Goal: Task Accomplishment & Management: Manage account settings

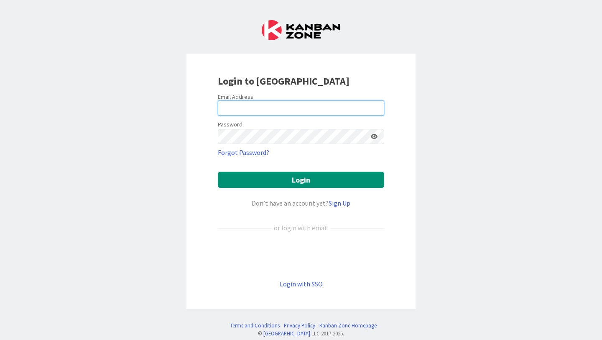
click at [262, 108] on input "email" at bounding box center [301, 107] width 167 height 15
type input "[EMAIL_ADDRESS][DOMAIN_NAME]"
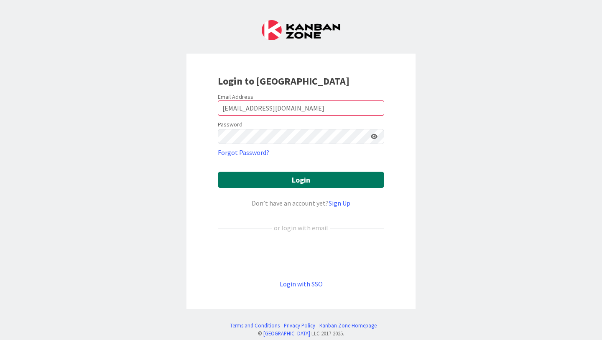
click at [305, 182] on button "Login" at bounding box center [301, 180] width 167 height 16
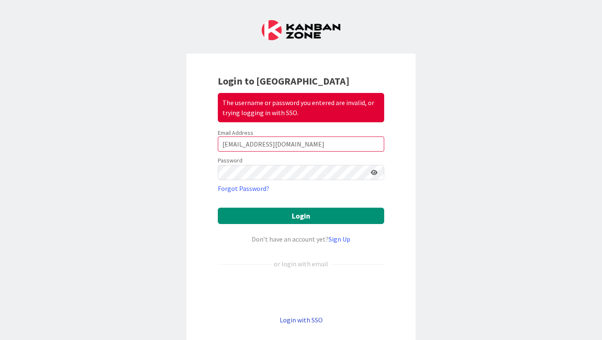
click at [306, 319] on link "Login with SSO" at bounding box center [301, 319] width 43 height 8
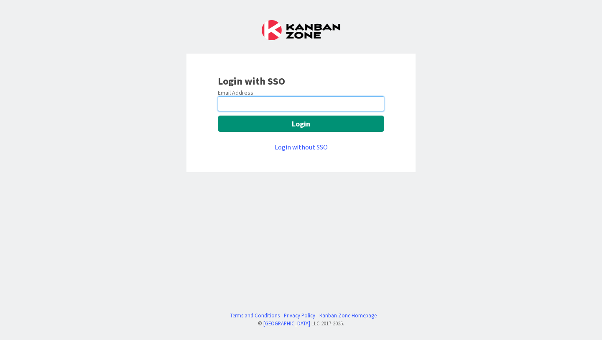
click at [268, 98] on input "email" at bounding box center [301, 103] width 167 height 15
type input "[EMAIL_ADDRESS][DOMAIN_NAME]"
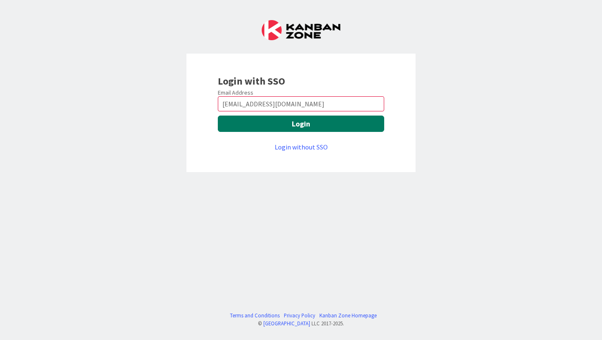
click at [271, 127] on button "Login" at bounding box center [301, 123] width 167 height 16
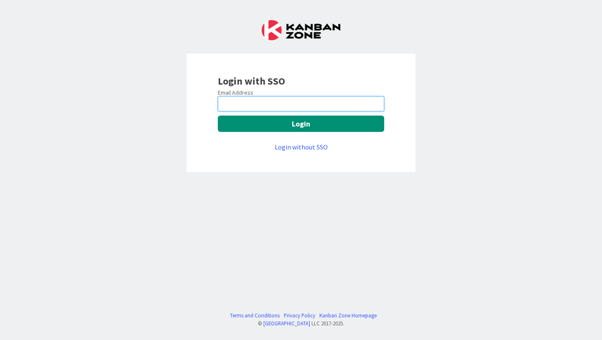
click at [248, 104] on input "email" at bounding box center [301, 103] width 167 height 15
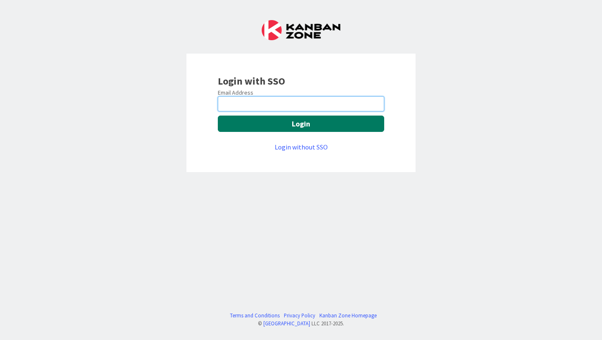
type input "[EMAIL_ADDRESS][DOMAIN_NAME]"
click at [253, 126] on button "Login" at bounding box center [301, 123] width 167 height 16
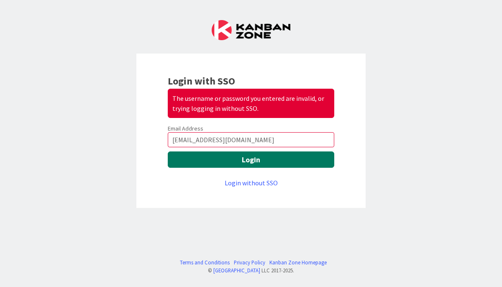
click at [249, 159] on button "Login" at bounding box center [251, 159] width 167 height 16
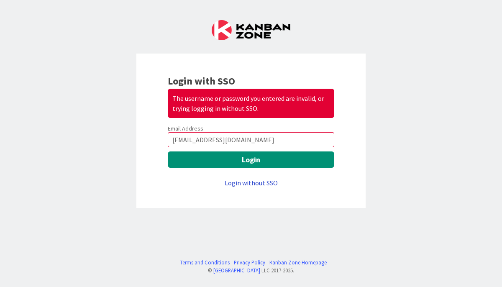
click at [255, 183] on link "Login without SSO" at bounding box center [251, 183] width 53 height 8
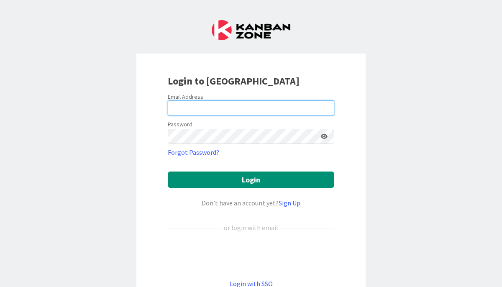
click at [178, 107] on input "email" at bounding box center [251, 107] width 167 height 15
type input "ciciliyaramju.lnu@my.liu.edu"
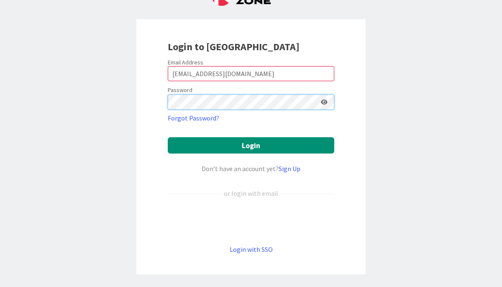
scroll to position [33, 0]
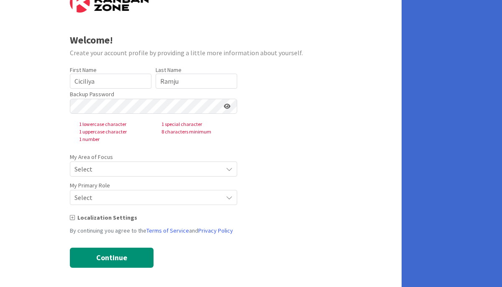
scroll to position [34, 0]
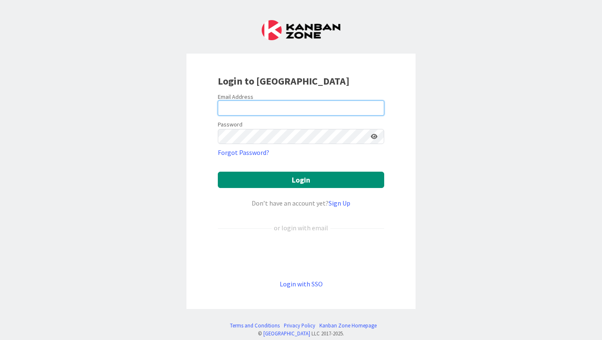
click at [276, 107] on input "email" at bounding box center [301, 107] width 167 height 15
type input "[EMAIL_ADDRESS][DOMAIN_NAME]"
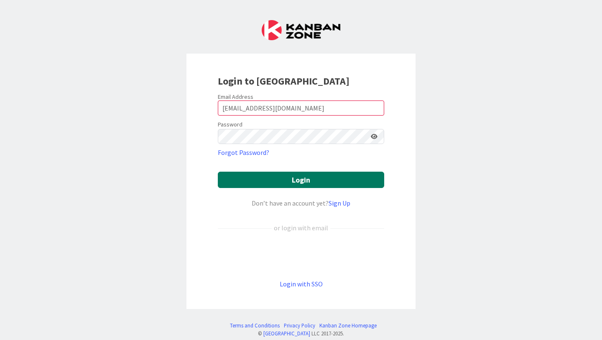
click at [364, 183] on button "Login" at bounding box center [301, 180] width 167 height 16
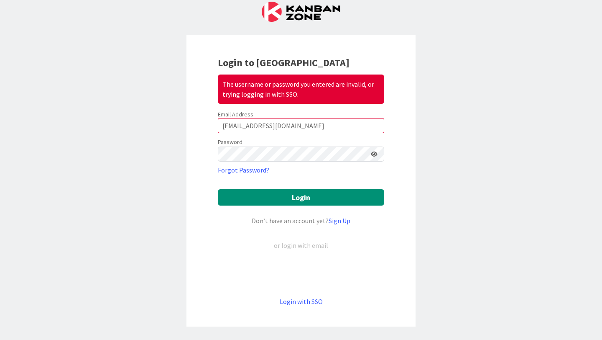
scroll to position [19, 0]
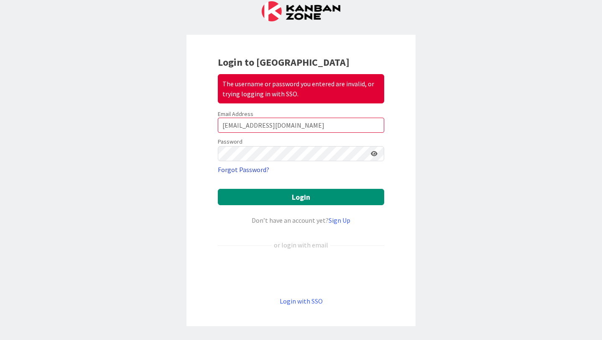
click at [252, 169] on link "Forgot Password?" at bounding box center [243, 169] width 51 height 10
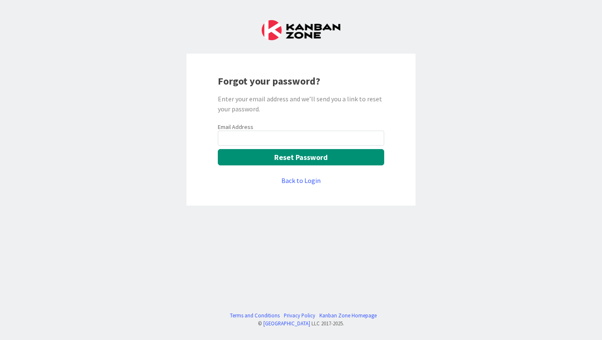
click at [240, 132] on input "email" at bounding box center [301, 138] width 167 height 15
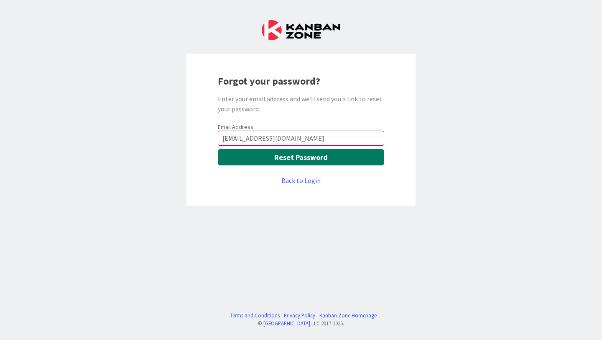
click at [292, 155] on button "Reset Password" at bounding box center [301, 157] width 167 height 16
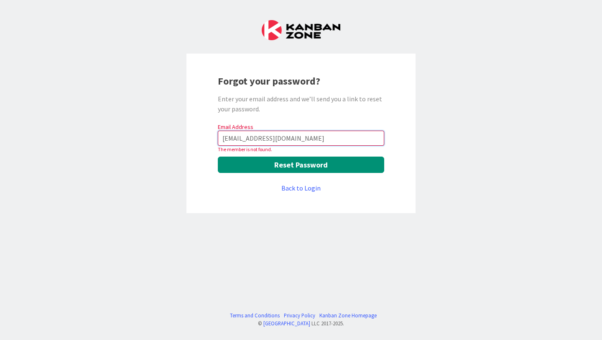
click at [244, 139] on input "[EMAIL_ADDRESS][DOMAIN_NAME]" at bounding box center [301, 138] width 167 height 15
click at [262, 135] on input "ciciliyaramju.llnu@my.liu.edu" at bounding box center [301, 138] width 167 height 15
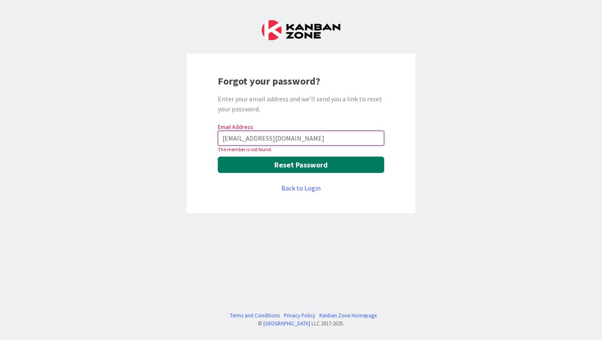
type input "ciciliyaramju.lnu@my.liu.edu"
click at [266, 167] on button "Reset Password" at bounding box center [301, 164] width 167 height 16
